Goal: Information Seeking & Learning: Learn about a topic

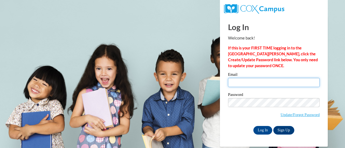
click at [272, 79] on input "Email" at bounding box center [274, 82] width 92 height 9
type input "[EMAIL_ADDRESS][DOMAIN_NAME]"
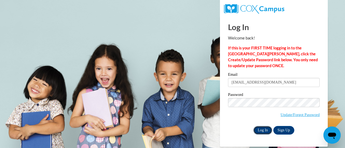
click at [261, 127] on input "Log In" at bounding box center [262, 130] width 19 height 9
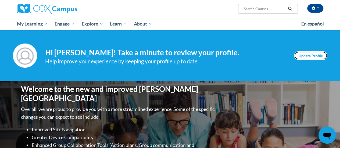
drag, startPoint x: 317, startPoint y: 56, endPoint x: 323, endPoint y: 54, distance: 5.8
click at [323, 54] on link "Update Profile" at bounding box center [310, 55] width 33 height 9
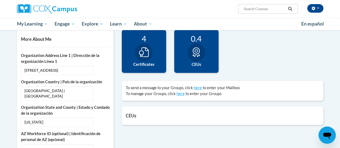
scroll to position [129, 0]
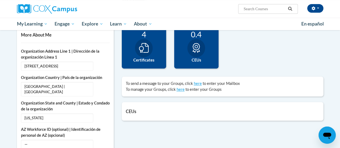
click at [151, 52] on div at bounding box center [144, 48] width 18 height 18
click at [145, 50] on icon at bounding box center [144, 48] width 10 height 10
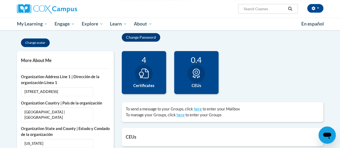
scroll to position [103, 0]
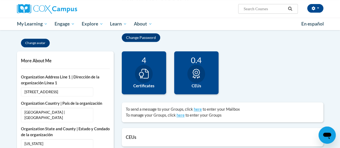
click at [145, 62] on div "4" at bounding box center [144, 59] width 36 height 9
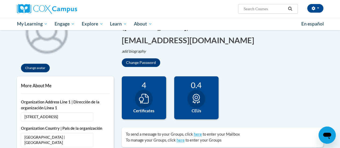
scroll to position [90, 0]
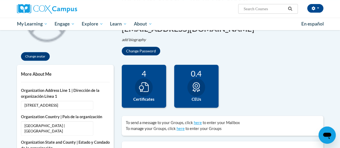
click at [144, 74] on div "4" at bounding box center [144, 73] width 36 height 9
click at [147, 102] on div "4 Certificates" at bounding box center [144, 86] width 44 height 43
click at [184, 86] on div "0.4 CEUs" at bounding box center [196, 86] width 44 height 43
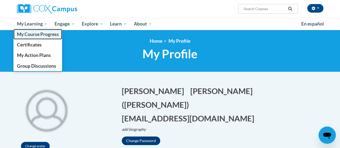
click at [38, 33] on span "My Course Progress" at bounding box center [38, 34] width 42 height 6
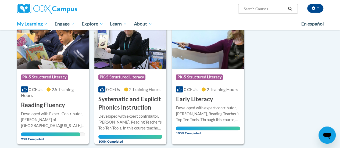
scroll to position [83, 0]
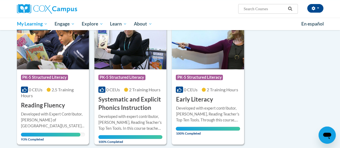
click at [67, 111] on div "More Info Open Developed with Expert Contributor, Dr. Laura Rhinehart of Univer…" at bounding box center [53, 125] width 72 height 31
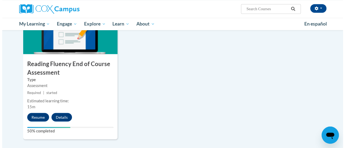
scroll to position [438, 0]
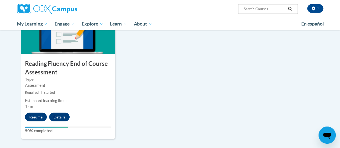
drag, startPoint x: 40, startPoint y: 117, endPoint x: 17, endPoint y: 114, distance: 23.3
click at [29, 113] on button "Resume" at bounding box center [36, 117] width 22 height 9
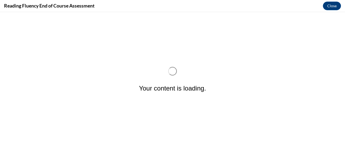
scroll to position [0, 0]
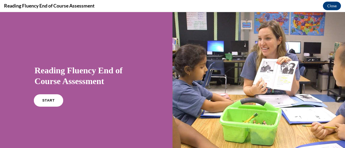
click at [46, 103] on link "START" at bounding box center [48, 100] width 29 height 12
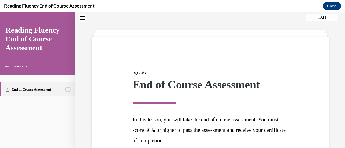
scroll to position [68, 0]
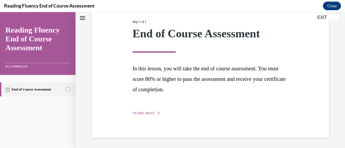
click at [141, 114] on span "START QUIZ" at bounding box center [143, 113] width 22 height 4
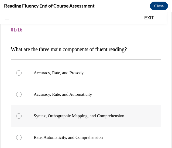
scroll to position [31, 0]
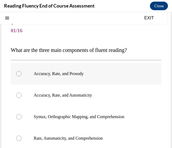
click at [80, 72] on p "Accuracy, Rate, and Prosody" at bounding box center [91, 73] width 114 height 5
click at [22, 72] on input "Accuracy, Rate, and Prosody" at bounding box center [18, 73] width 5 height 5
radio input "true"
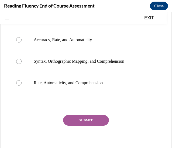
drag, startPoint x: 89, startPoint y: 118, endPoint x: 59, endPoint y: 124, distance: 31.4
click at [59, 124] on div "SUBMIT" at bounding box center [86, 128] width 150 height 27
click at [78, 124] on button "SUBMIT" at bounding box center [86, 120] width 46 height 11
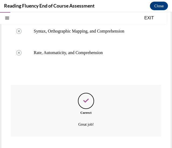
scroll to position [147, 0]
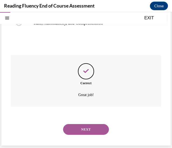
click at [80, 128] on button "NEXT" at bounding box center [86, 129] width 46 height 11
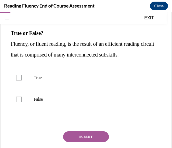
scroll to position [48, 0]
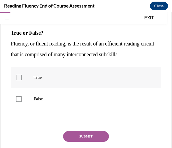
click at [52, 83] on label "True" at bounding box center [86, 78] width 150 height 22
click at [22, 80] on input "True" at bounding box center [18, 77] width 5 height 5
checkbox input "true"
click at [86, 134] on button "SUBMIT" at bounding box center [86, 136] width 46 height 11
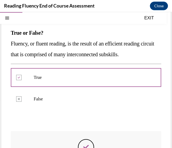
scroll to position [124, 0]
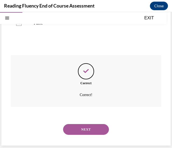
click at [88, 128] on button "NEXT" at bounding box center [86, 129] width 46 height 11
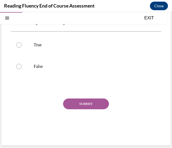
scroll to position [16, 0]
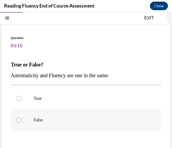
click at [49, 121] on p "False" at bounding box center [91, 119] width 114 height 5
click at [22, 121] on input "False" at bounding box center [18, 119] width 5 height 5
radio input "true"
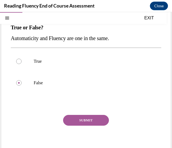
click at [84, 118] on button "SUBMIT" at bounding box center [86, 120] width 46 height 11
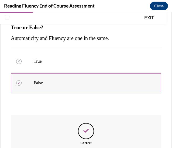
scroll to position [113, 0]
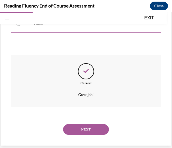
click at [88, 132] on button "NEXT" at bounding box center [86, 129] width 46 height 11
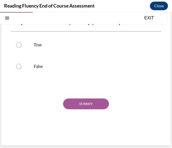
scroll to position [16, 0]
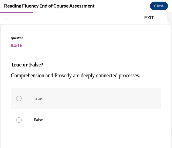
click at [44, 95] on label "True" at bounding box center [86, 99] width 150 height 22
click at [22, 96] on input "True" at bounding box center [18, 98] width 5 height 5
radio input "true"
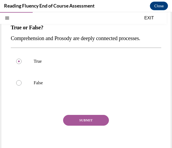
click at [84, 123] on button "SUBMIT" at bounding box center [86, 120] width 46 height 11
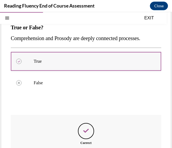
scroll to position [113, 0]
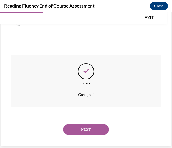
click at [88, 135] on div "NEXT" at bounding box center [86, 130] width 150 height 22
click at [89, 134] on button "NEXT" at bounding box center [86, 129] width 46 height 11
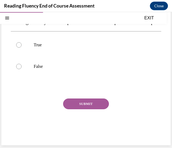
scroll to position [16, 0]
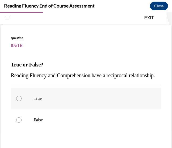
click at [56, 101] on p "True" at bounding box center [91, 98] width 114 height 5
click at [22, 101] on input "True" at bounding box center [18, 98] width 5 height 5
radio input "true"
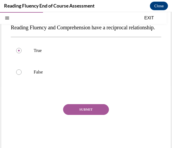
click at [86, 115] on button "SUBMIT" at bounding box center [86, 109] width 46 height 11
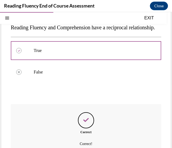
scroll to position [124, 0]
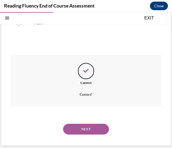
click at [81, 133] on button "NEXT" at bounding box center [86, 129] width 46 height 11
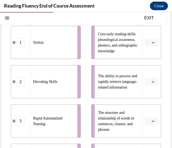
scroll to position [89, 0]
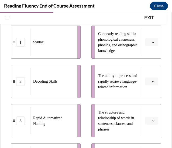
click at [149, 79] on button "button" at bounding box center [151, 82] width 13 height 8
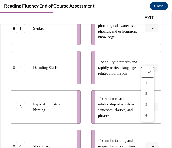
scroll to position [120, 0]
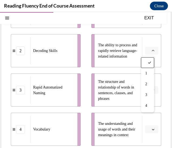
click at [164, 115] on div "Question 06/16 Match the subskills below that contribute to fluent reading with…" at bounding box center [85, 67] width 169 height 293
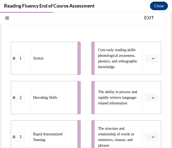
scroll to position [73, 0]
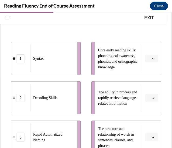
click at [152, 59] on icon "button" at bounding box center [153, 58] width 3 height 3
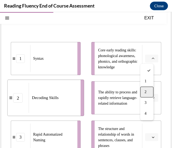
click at [146, 94] on div "2" at bounding box center [146, 92] width 13 height 11
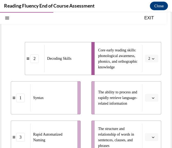
click at [151, 96] on span "button" at bounding box center [153, 98] width 4 height 4
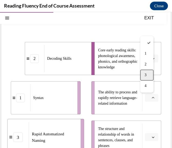
click at [147, 75] on div "3" at bounding box center [146, 75] width 13 height 11
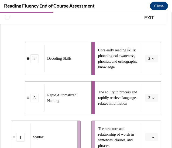
drag, startPoint x: 155, startPoint y: 80, endPoint x: 163, endPoint y: 80, distance: 8.3
click at [163, 80] on div "Question 06/16 Match the subskills below that contribute to fluent reading with…" at bounding box center [85, 115] width 169 height 293
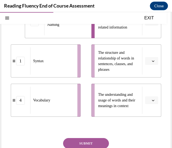
scroll to position [147, 0]
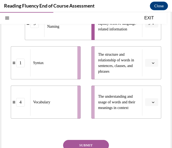
click at [148, 61] on button "button" at bounding box center [151, 63] width 13 height 8
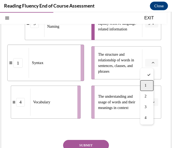
click at [149, 84] on div "1" at bounding box center [146, 85] width 13 height 11
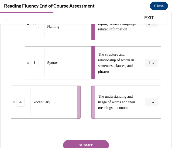
click at [152, 103] on icon "button" at bounding box center [153, 102] width 3 height 3
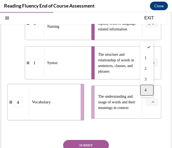
click at [147, 91] on div "4" at bounding box center [146, 90] width 13 height 11
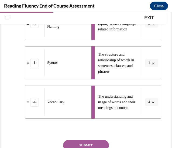
click at [95, 142] on button "SUBMIT" at bounding box center [86, 145] width 46 height 11
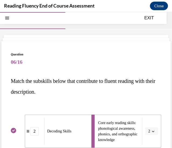
scroll to position [232, 0]
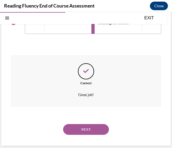
click at [96, 134] on button "NEXT" at bounding box center [86, 129] width 46 height 11
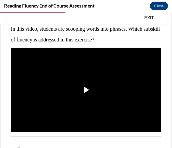
scroll to position [52, 0]
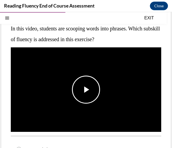
click at [86, 90] on span "Video player" at bounding box center [86, 90] width 0 height 0
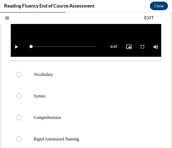
scroll to position [138, 0]
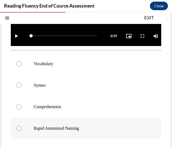
click at [20, 126] on div at bounding box center [18, 128] width 5 height 5
click at [20, 126] on input "Rapid Automized Naming" at bounding box center [18, 128] width 5 height 5
radio input "true"
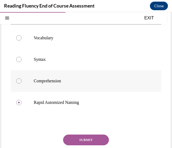
scroll to position [181, 0]
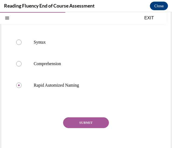
click at [95, 117] on button "SUBMIT" at bounding box center [86, 122] width 46 height 11
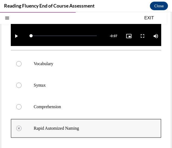
scroll to position [241, 0]
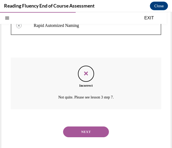
click at [90, 126] on button "NEXT" at bounding box center [86, 131] width 46 height 11
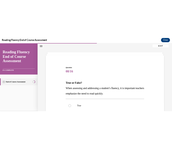
scroll to position [85, 0]
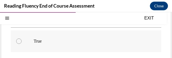
drag, startPoint x: 142, startPoint y: 50, endPoint x: 130, endPoint y: 49, distance: 11.9
click at [130, 49] on label "True" at bounding box center [86, 41] width 150 height 22
click at [22, 44] on input "True" at bounding box center [18, 40] width 5 height 5
radio input "true"
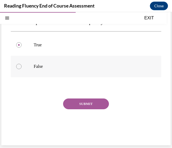
scroll to position [64, 0]
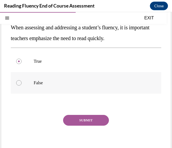
click at [45, 83] on p "False" at bounding box center [91, 82] width 114 height 5
click at [22, 83] on input "False" at bounding box center [18, 82] width 5 height 5
radio input "true"
drag, startPoint x: 90, startPoint y: 118, endPoint x: 87, endPoint y: 119, distance: 3.8
click at [87, 119] on button "SUBMIT" at bounding box center [86, 120] width 46 height 11
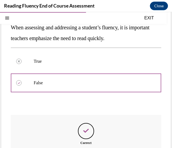
click at [87, 119] on div "Question 08/16 True or False? When assessing and addressing a student’s fluency…" at bounding box center [86, 95] width 150 height 215
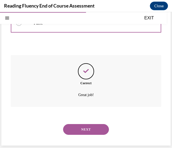
click at [76, 128] on button "NEXT" at bounding box center [86, 129] width 46 height 11
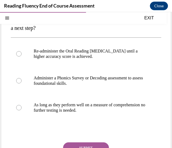
scroll to position [75, 0]
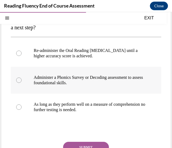
click at [90, 78] on p "Administer a Phonics Survey or Decoding assessment to assess foundational skill…" at bounding box center [91, 80] width 114 height 11
click at [22, 78] on input "Administer a Phonics Survey or Decoding assessment to assess foundational skill…" at bounding box center [18, 80] width 5 height 5
radio input "true"
click at [95, 142] on button "SUBMIT" at bounding box center [86, 147] width 46 height 11
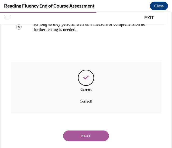
click at [101, 134] on button "NEXT" at bounding box center [86, 136] width 46 height 11
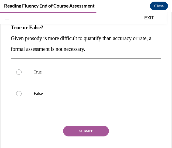
scroll to position [54, 0]
click at [105, 71] on p "True" at bounding box center [91, 71] width 114 height 5
click at [22, 71] on input "True" at bounding box center [18, 71] width 5 height 5
radio input "true"
click at [86, 127] on button "SUBMIT" at bounding box center [86, 131] width 46 height 11
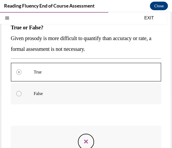
scroll to position [124, 0]
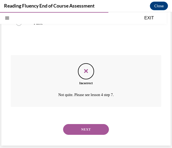
click at [89, 129] on button "NEXT" at bounding box center [86, 129] width 46 height 11
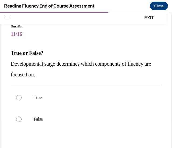
scroll to position [28, 0]
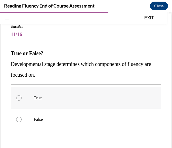
click at [28, 89] on label "True" at bounding box center [86, 98] width 150 height 22
click at [22, 95] on input "True" at bounding box center [18, 97] width 5 height 5
radio input "true"
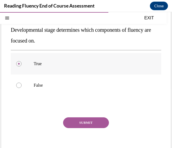
scroll to position [64, 0]
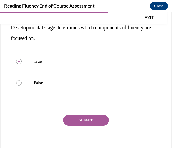
click at [92, 124] on button "SUBMIT" at bounding box center [86, 120] width 46 height 11
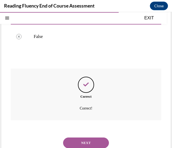
click at [86, 146] on button "NEXT" at bounding box center [86, 143] width 46 height 11
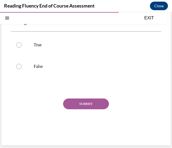
scroll to position [16, 0]
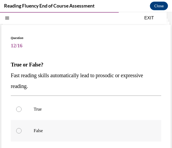
click at [26, 134] on label "False" at bounding box center [86, 131] width 150 height 22
click at [22, 133] on input "False" at bounding box center [18, 130] width 5 height 5
radio input "true"
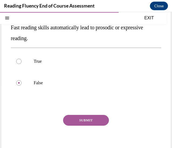
click at [78, 123] on button "SUBMIT" at bounding box center [86, 120] width 46 height 11
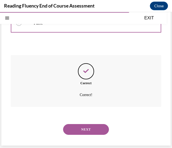
click at [97, 130] on button "NEXT" at bounding box center [86, 129] width 46 height 11
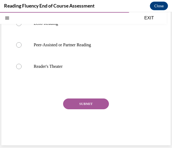
scroll to position [16, 0]
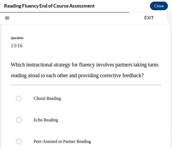
click at [140, 39] on span "Question" at bounding box center [86, 38] width 150 height 5
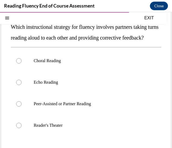
scroll to position [54, 0]
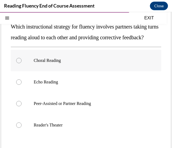
click at [62, 63] on p "Choral Reading" at bounding box center [91, 60] width 114 height 5
click at [22, 63] on input "Choral Reading" at bounding box center [18, 60] width 5 height 5
radio input "true"
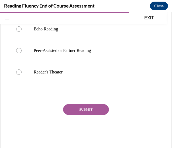
click at [76, 115] on button "SUBMIT" at bounding box center [86, 109] width 46 height 11
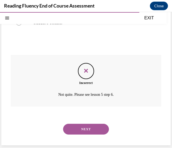
scroll to position [167, 0]
click at [90, 131] on button "NEXT" at bounding box center [86, 129] width 46 height 11
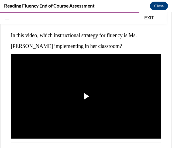
scroll to position [46, 0]
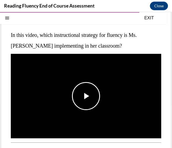
click at [86, 96] on span "Video player" at bounding box center [86, 96] width 0 height 0
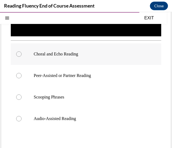
click at [85, 55] on label "Choral and Echo Reading" at bounding box center [86, 54] width 150 height 22
click at [22, 55] on input "Choral and Echo Reading" at bounding box center [18, 53] width 5 height 5
radio input "true"
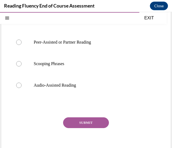
click at [90, 119] on button "SUBMIT" at bounding box center [86, 122] width 46 height 11
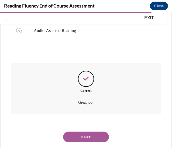
scroll to position [237, 0]
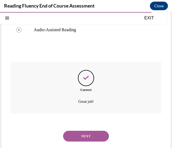
click at [83, 131] on button "NEXT" at bounding box center [86, 136] width 46 height 11
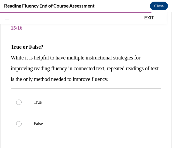
scroll to position [34, 0]
click at [52, 129] on label "False" at bounding box center [86, 124] width 150 height 22
click at [22, 126] on input "False" at bounding box center [18, 123] width 5 height 5
radio input "true"
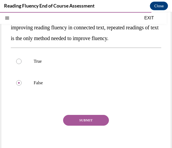
click at [89, 119] on button "SUBMIT" at bounding box center [86, 120] width 46 height 11
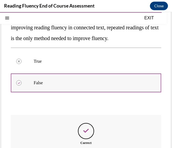
scroll to position [135, 0]
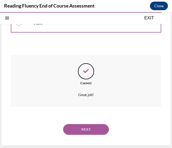
click at [87, 129] on button "NEXT" at bounding box center [86, 129] width 46 height 11
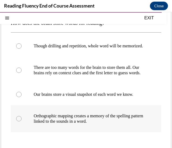
scroll to position [70, 0]
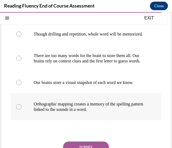
drag, startPoint x: 82, startPoint y: 120, endPoint x: 65, endPoint y: 119, distance: 17.6
click at [65, 112] on p "Orthographic mapping creates a memory of the spelling pattern linked to the sou…" at bounding box center [91, 106] width 114 height 11
click at [22, 110] on input "Orthographic mapping creates a memory of the spelling pattern linked to the sou…" at bounding box center [18, 106] width 5 height 5
radio input "true"
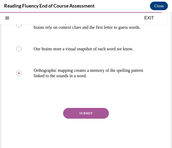
scroll to position [107, 0]
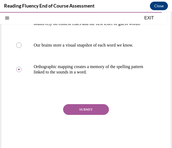
click at [93, 115] on button "SUBMIT" at bounding box center [86, 109] width 46 height 11
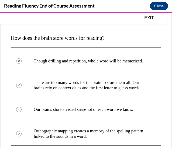
scroll to position [167, 0]
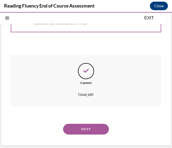
click at [85, 128] on button "NEXT" at bounding box center [86, 129] width 46 height 11
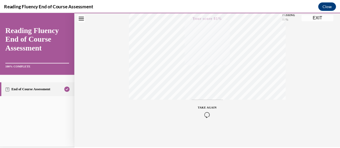
scroll to position [139, 0]
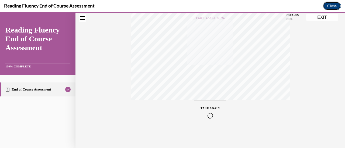
click at [328, 7] on button "Close" at bounding box center [331, 6] width 18 height 9
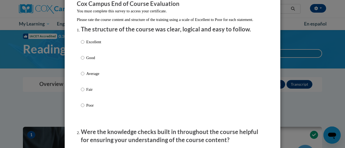
scroll to position [50, 0]
click at [83, 62] on label "Good" at bounding box center [91, 62] width 20 height 15
click at [83, 61] on input "Good" at bounding box center [82, 58] width 3 height 6
radio input "true"
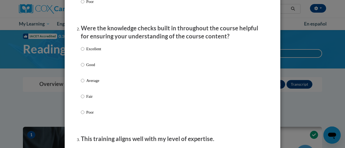
click at [83, 68] on label "Good" at bounding box center [91, 69] width 20 height 15
click at [83, 68] on input "Good" at bounding box center [82, 65] width 3 height 6
radio input "true"
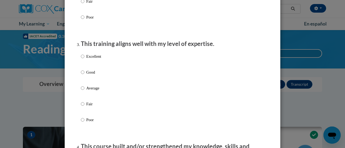
scroll to position [259, 0]
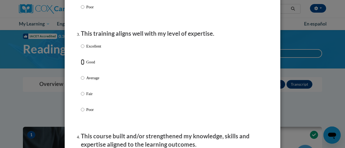
click at [82, 68] on label "Good" at bounding box center [91, 66] width 20 height 15
click at [82, 65] on input "Good" at bounding box center [82, 62] width 3 height 6
radio input "true"
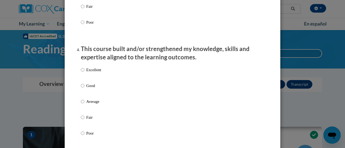
scroll to position [353, 0]
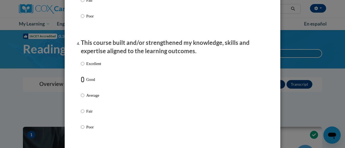
click at [81, 82] on input "Good" at bounding box center [82, 80] width 3 height 6
radio input "true"
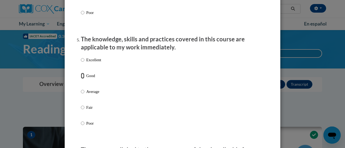
click at [81, 79] on input "Good" at bounding box center [82, 76] width 3 height 6
radio input "true"
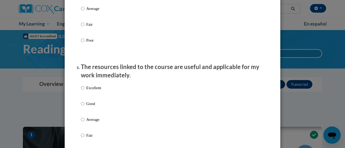
scroll to position [551, 0]
click at [81, 107] on input "Good" at bounding box center [82, 104] width 3 height 6
radio input "true"
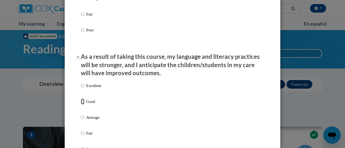
click at [81, 105] on input "Good" at bounding box center [82, 102] width 3 height 6
radio input "true"
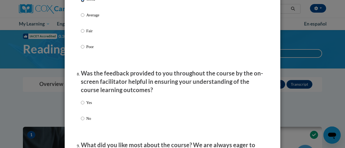
scroll to position [776, 0]
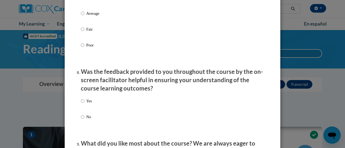
click at [81, 109] on label "Yes" at bounding box center [86, 105] width 11 height 15
click at [81, 104] on input "Yes" at bounding box center [82, 101] width 3 height 6
radio input "true"
click at [81, 109] on label "Yes" at bounding box center [86, 105] width 11 height 15
click at [81, 104] on input "Yes" at bounding box center [82, 101] width 3 height 6
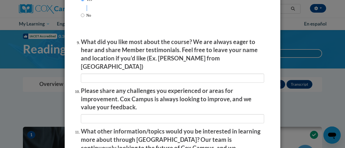
scroll to position [971, 0]
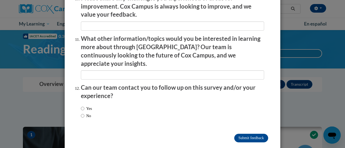
click at [240, 134] on input "Submit feedback" at bounding box center [251, 138] width 34 height 9
